Goal: Task Accomplishment & Management: Manage account settings

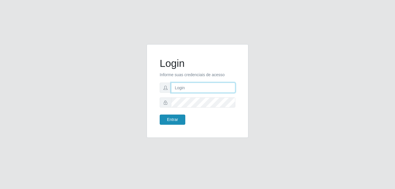
type input "[PERSON_NAME]"
click at [178, 119] on button "Entrar" at bounding box center [173, 120] width 26 height 10
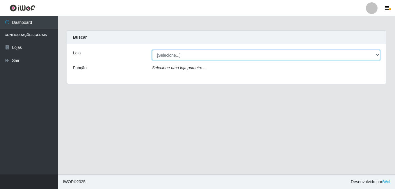
click at [209, 53] on select "[Selecione...] Bemais Supermercados - [GEOGRAPHIC_DATA]" at bounding box center [266, 55] width 228 height 10
select select "249"
click at [152, 50] on select "[Selecione...] Bemais Supermercados - [GEOGRAPHIC_DATA]" at bounding box center [266, 55] width 228 height 10
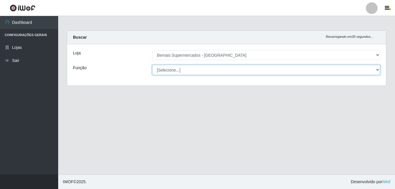
click at [216, 68] on select "[Selecione...] ASG ASG + ASG ++ Auxiliar de Depósito Auxiliar de Depósito + Aux…" at bounding box center [266, 70] width 228 height 10
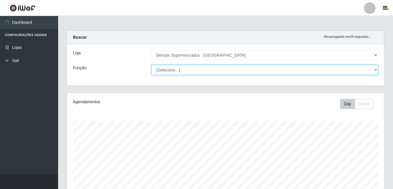
scroll to position [121, 317]
select select "116"
click at [151, 65] on select "[Selecione...] ASG ASG + ASG ++ Auxiliar de Depósito Auxiliar de Depósito + Aux…" at bounding box center [264, 70] width 227 height 10
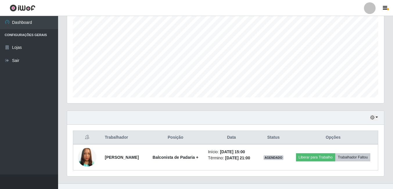
scroll to position [119, 0]
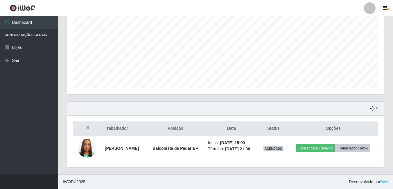
click at [379, 108] on div "Hoje 1 dia 3 dias 1 Semana Não encerrados" at bounding box center [225, 109] width 317 height 14
click at [375, 108] on button "button" at bounding box center [374, 108] width 8 height 7
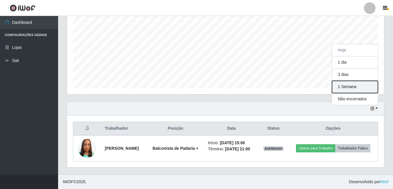
click at [360, 85] on button "1 Semana" at bounding box center [355, 87] width 46 height 12
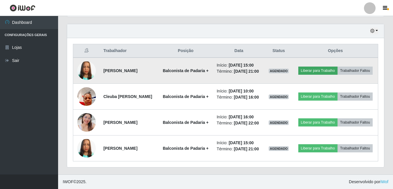
scroll to position [214, 0]
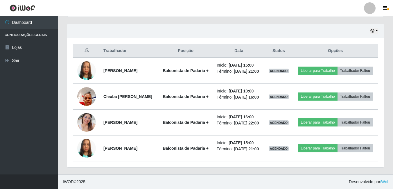
click at [58, 134] on ul "Dashboard Configurações Gerais Lojas Sair" at bounding box center [29, 95] width 58 height 158
